Goal: Task Accomplishment & Management: Complete application form

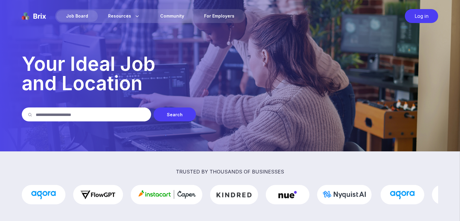
click at [80, 115] on input "text" at bounding box center [90, 115] width 109 height 14
type input "********"
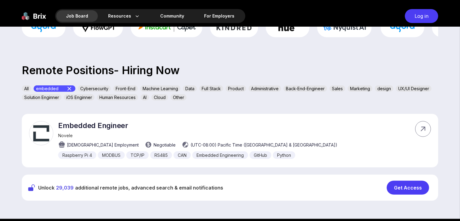
scroll to position [182, 0]
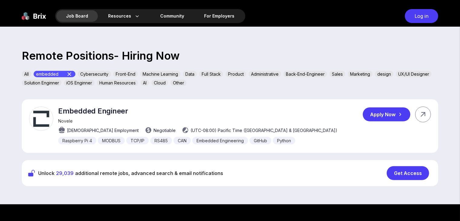
click at [385, 116] on div "Apply Now" at bounding box center [387, 115] width 48 height 14
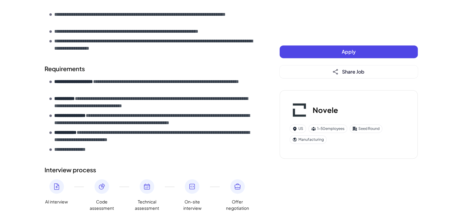
scroll to position [264, 0]
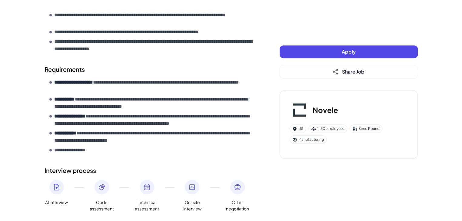
click at [321, 110] on h3 "Novele" at bounding box center [325, 110] width 25 height 11
copy h3 "Novele"
